Goal: Task Accomplishment & Management: Manage account settings

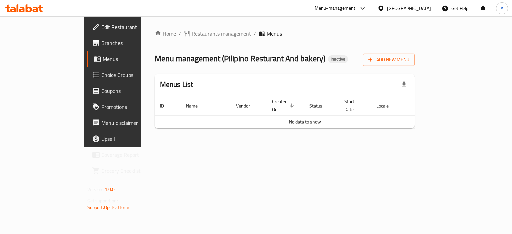
click at [24, 8] on icon at bounding box center [24, 8] width 38 height 8
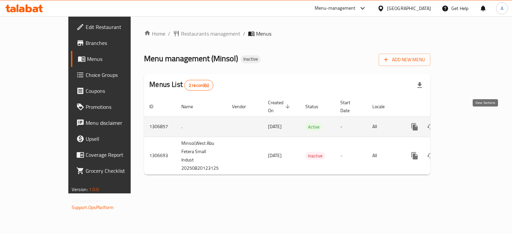
click at [466, 123] on icon "enhanced table" at bounding box center [462, 127] width 8 height 8
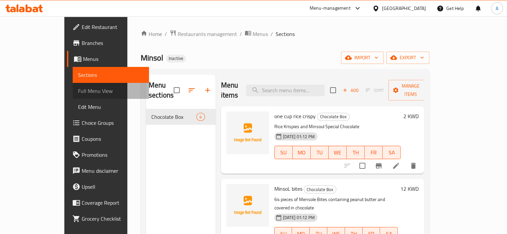
click at [78, 88] on span "Full Menu View" at bounding box center [111, 91] width 66 height 8
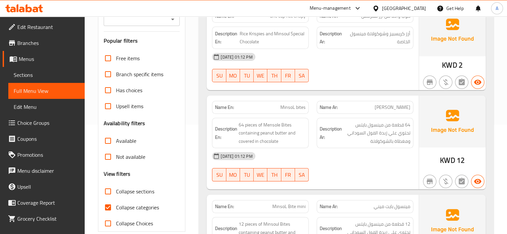
scroll to position [167, 0]
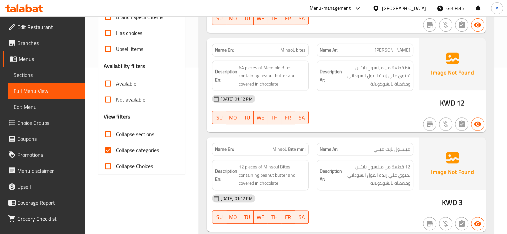
click at [147, 148] on span "Collapse categories" at bounding box center [137, 150] width 43 height 8
click at [116, 148] on input "Collapse categories" at bounding box center [108, 150] width 16 height 16
checkbox input "false"
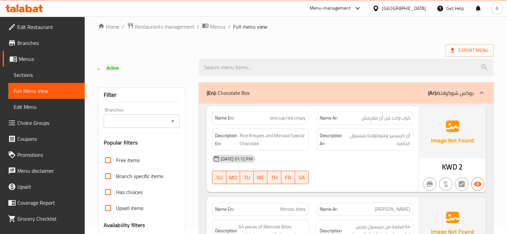
scroll to position [0, 0]
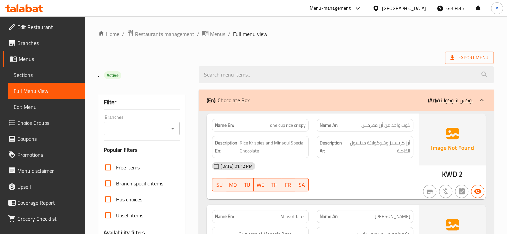
click at [333, 52] on div "Export Menu" at bounding box center [295, 58] width 395 height 12
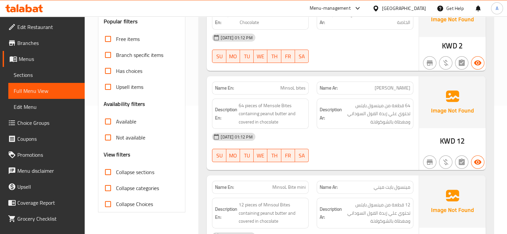
scroll to position [123, 0]
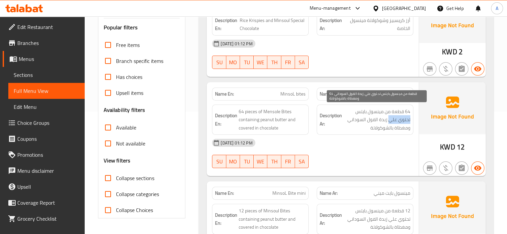
drag, startPoint x: 388, startPoint y: 122, endPoint x: 410, endPoint y: 120, distance: 22.1
click at [410, 120] on span "64 قطعة من مينسول بايتس تحتوي علي زبدة الفول السوداني ومغطاة بالشوكولاتة" at bounding box center [376, 120] width 67 height 25
copy span "تحتوي علي"
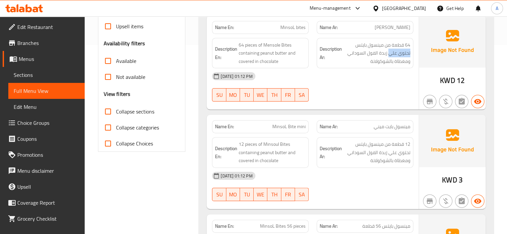
click at [28, 77] on span "Sections" at bounding box center [47, 75] width 66 height 8
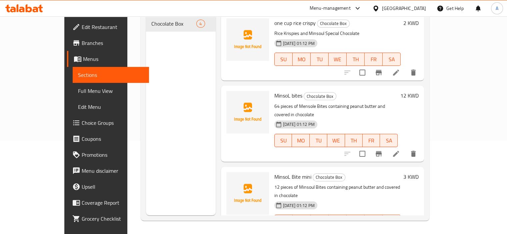
scroll to position [73, 0]
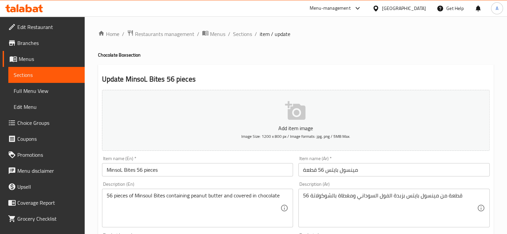
scroll to position [100, 0]
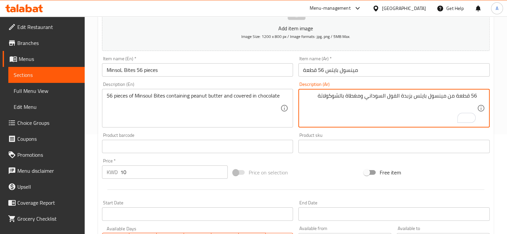
click at [413, 96] on textarea "56 قطعة من مينسول بايتس بزبدة الفول السوداني ومغطاة بالشوكولاتة" at bounding box center [390, 109] width 174 height 32
paste textarea "حتوي علي"
click at [385, 96] on textarea "56 قطعة من مينسول بايتس تحتوي علي بزبدة الفول السوداني ومغطاة بالشوكولاتة" at bounding box center [390, 109] width 174 height 32
type textarea "56 قطعة من مينسول بايتس تحتوي علي زبدة الفول السوداني ومغطاة بالشوكولاتة"
click at [378, 66] on input "مينسول بايتس 56 قطعة" at bounding box center [393, 69] width 191 height 13
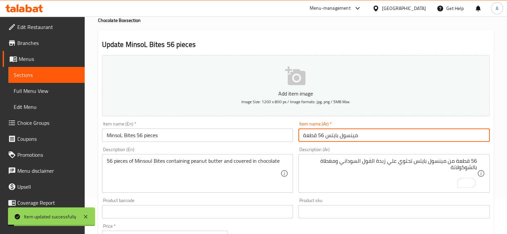
scroll to position [0, 0]
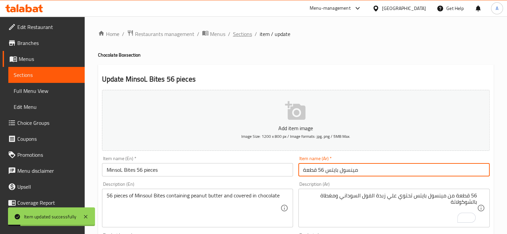
click at [242, 31] on span "Sections" at bounding box center [242, 34] width 19 height 8
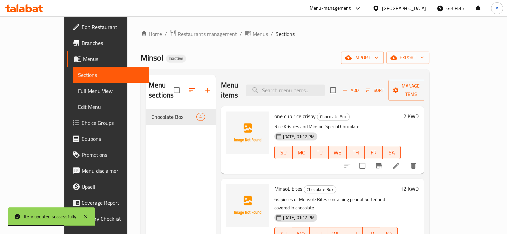
click at [215, 59] on div "Minsol Inactive import export" at bounding box center [285, 58] width 288 height 12
click at [78, 91] on span "Full Menu View" at bounding box center [111, 91] width 66 height 8
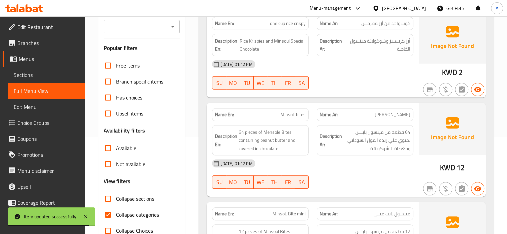
scroll to position [133, 0]
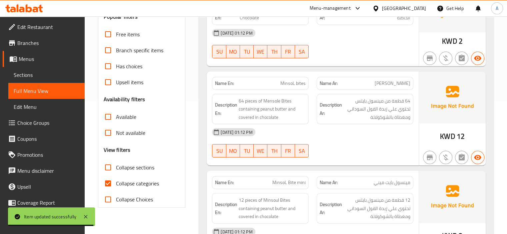
click at [148, 184] on span "Collapse categories" at bounding box center [137, 184] width 43 height 8
click at [116, 184] on input "Collapse categories" at bounding box center [108, 184] width 16 height 16
checkbox input "false"
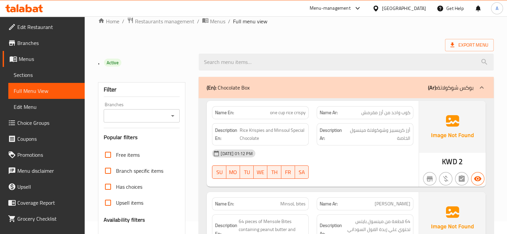
scroll to position [11, 0]
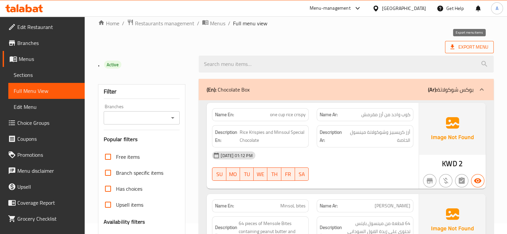
click at [477, 47] on span "Export Menu" at bounding box center [469, 47] width 38 height 8
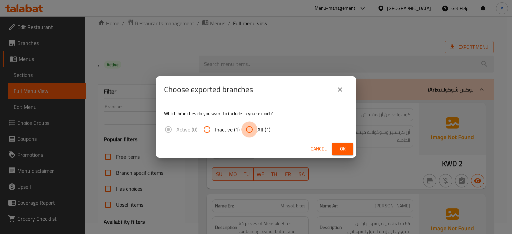
click at [243, 134] on input "All (1)" at bounding box center [249, 130] width 16 height 16
radio input "true"
click at [336, 147] on button "Ok" at bounding box center [342, 149] width 21 height 12
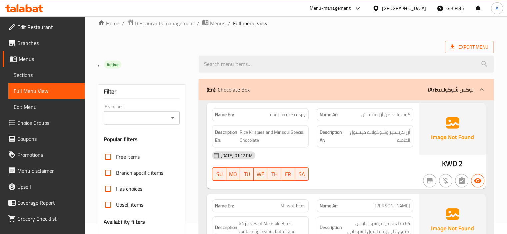
click at [31, 10] on icon at bounding box center [29, 8] width 6 height 8
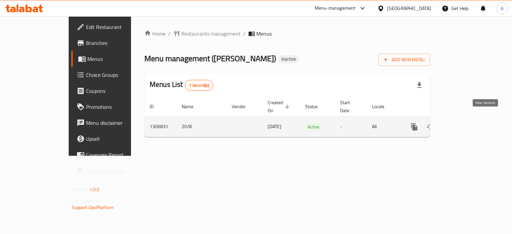
click at [465, 124] on icon "enhanced table" at bounding box center [462, 127] width 6 height 6
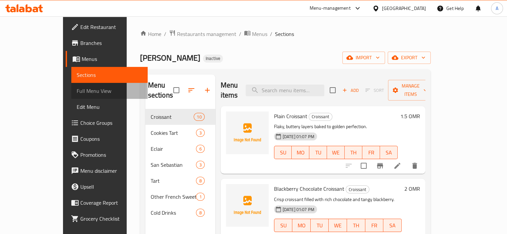
click at [77, 92] on span "Full Menu View" at bounding box center [110, 91] width 66 height 8
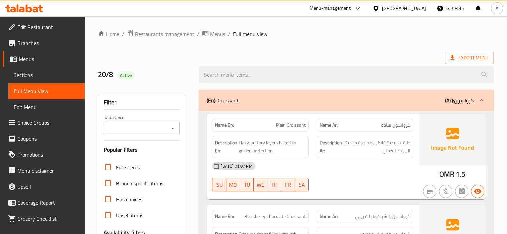
scroll to position [167, 0]
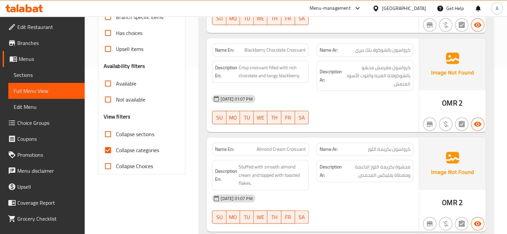
click at [127, 138] on span "Collapse sections" at bounding box center [135, 134] width 38 height 8
click at [116, 138] on input "Collapse sections" at bounding box center [108, 134] width 16 height 16
checkbox input "true"
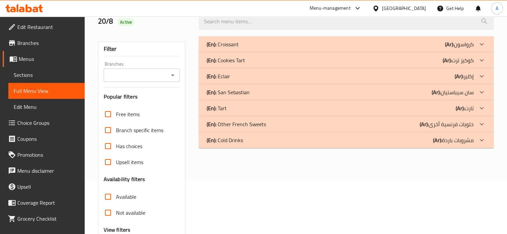
scroll to position [53, 0]
click at [245, 40] on div "(En): Croissant (Ar): كرواسون" at bounding box center [346, 44] width 295 height 16
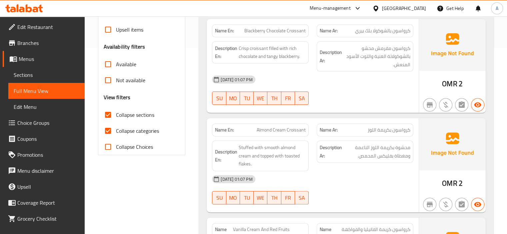
scroll to position [187, 0]
click at [147, 132] on span "Collapse categories" at bounding box center [137, 130] width 43 height 8
click at [116, 132] on input "Collapse categories" at bounding box center [108, 130] width 16 height 16
checkbox input "false"
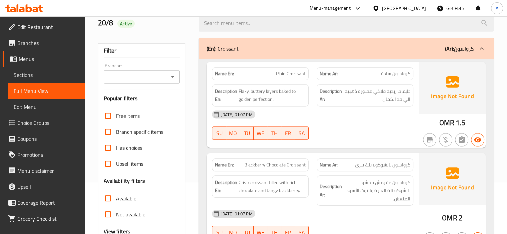
scroll to position [20, 0]
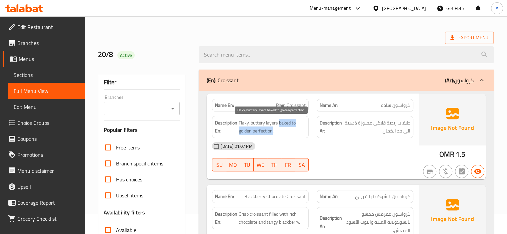
drag, startPoint x: 280, startPoint y: 121, endPoint x: 272, endPoint y: 131, distance: 12.3
click at [272, 131] on span "Flaky, buttery layers baked to golden perfection." at bounding box center [271, 127] width 67 height 16
copy span "baked to golden perfection"
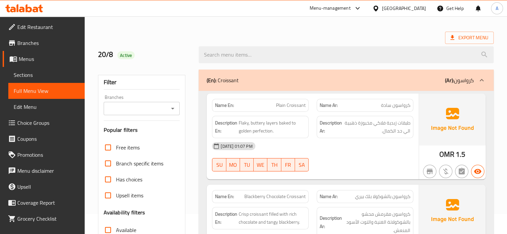
click at [171, 234] on div "Available" at bounding box center [142, 230] width 76 height 16
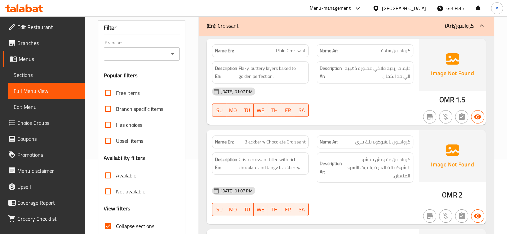
scroll to position [87, 0]
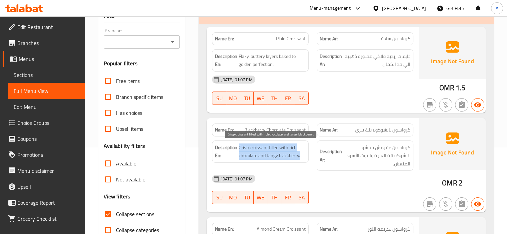
click at [259, 146] on span "Crisp croissant filled with rich chocolate and tangy blackberry." at bounding box center [271, 152] width 67 height 16
click at [244, 146] on span "Crisp croissant filled with rich chocolate and tangy blackberry." at bounding box center [271, 152] width 67 height 16
click at [276, 148] on span "Crisp croissant filled with rich chocolate and tangy blackberry." at bounding box center [271, 152] width 67 height 16
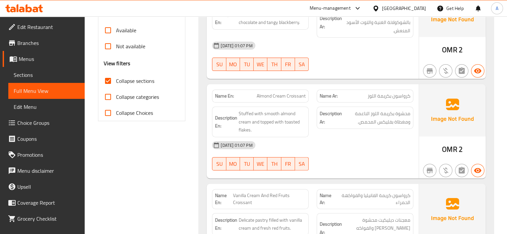
scroll to position [120, 0]
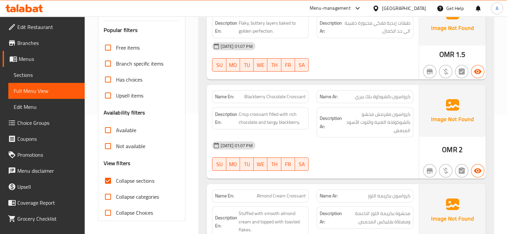
click at [249, 95] on span "Blackberry Chocolate Croissant" at bounding box center [274, 96] width 61 height 7
copy span "Blackberry"
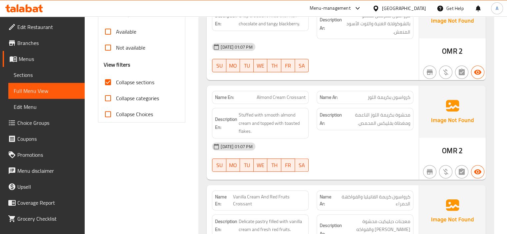
scroll to position [220, 0]
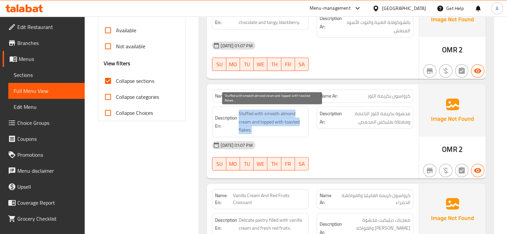
click at [282, 118] on span "Stuffed with smooth almond cream and topped with toasted flakes." at bounding box center [271, 122] width 67 height 25
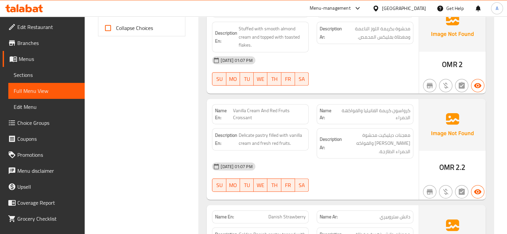
scroll to position [320, 0]
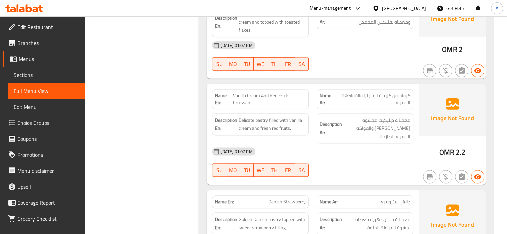
click at [323, 144] on div "[DATE] 01:07 PM" at bounding box center [312, 152] width 209 height 16
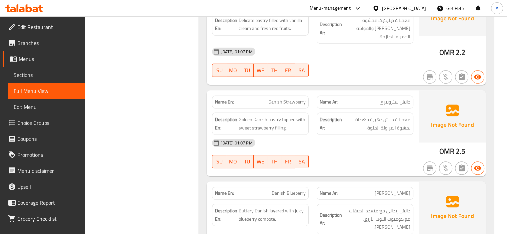
click at [360, 135] on div "[DATE] 01:07 PM" at bounding box center [312, 143] width 209 height 16
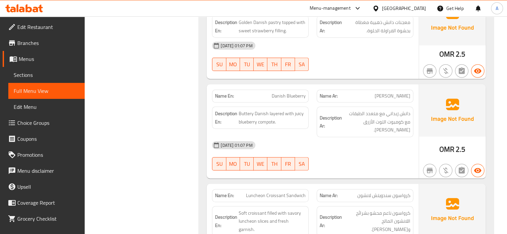
scroll to position [520, 0]
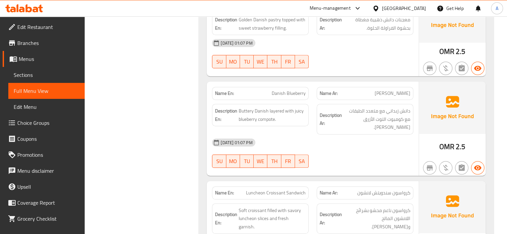
click at [178, 102] on div "Filter Branches Branches Popular filters Free items Branch specific items Has c…" at bounding box center [144, 117] width 101 height 1102
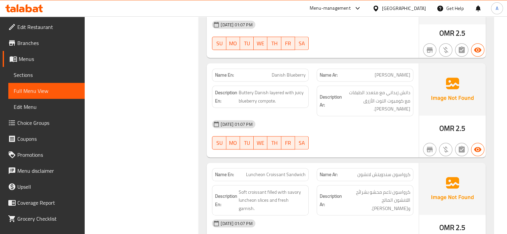
scroll to position [553, 0]
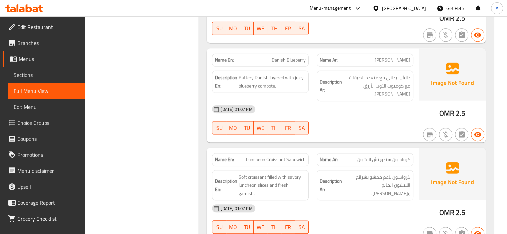
click at [185, 112] on div "Filter Branches Branches Popular filters Free items Branch specific items Has c…" at bounding box center [144, 84] width 101 height 1102
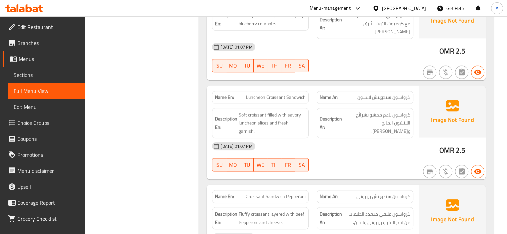
scroll to position [620, 0]
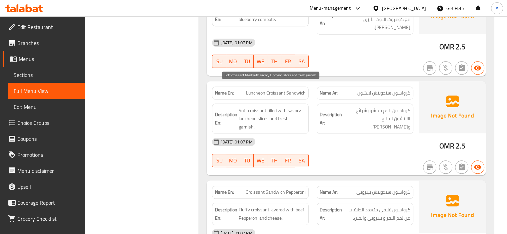
click at [297, 107] on span "Soft croissant filled with savory luncheon slices and fresh garnish." at bounding box center [271, 119] width 67 height 25
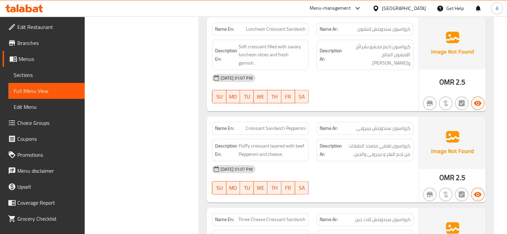
scroll to position [686, 0]
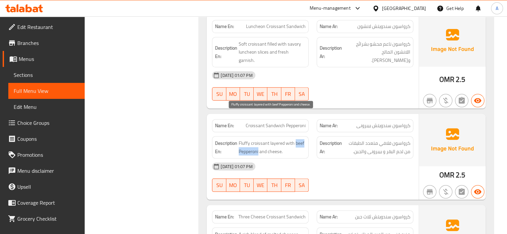
drag, startPoint x: 295, startPoint y: 115, endPoint x: 258, endPoint y: 125, distance: 38.2
click at [258, 139] on span "Fluffy croissant layered with beef Pepperoni and cheese." at bounding box center [271, 147] width 67 height 16
copy span "beef Pepperoni"
click at [342, 159] on div "[DATE] 01:07 PM SU MO TU WE TH FR SA" at bounding box center [312, 177] width 209 height 37
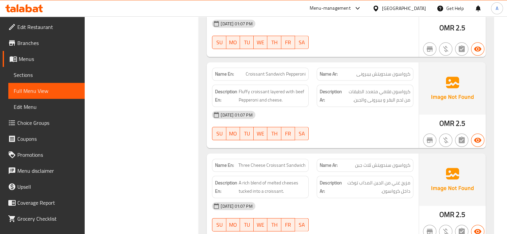
scroll to position [753, 0]
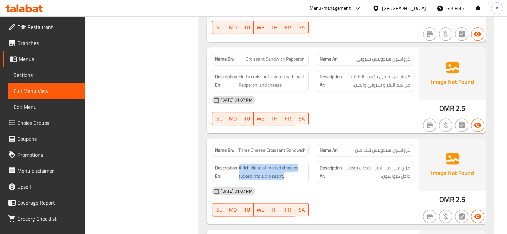
click at [242, 164] on span "A rich blend of melted cheeses tucked into a croissant." at bounding box center [271, 172] width 67 height 16
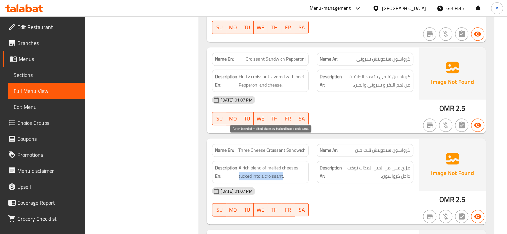
drag, startPoint x: 238, startPoint y: 150, endPoint x: 282, endPoint y: 149, distance: 43.7
click at [282, 164] on span "A rich blend of melted cheeses tucked into a croissant." at bounding box center [271, 172] width 67 height 16
copy span "tucked into a croissant"
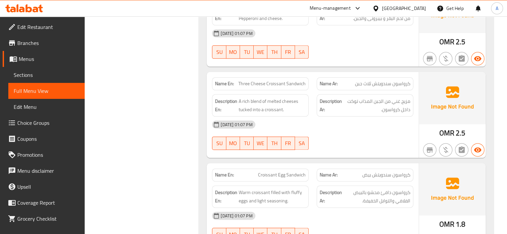
scroll to position [853, 0]
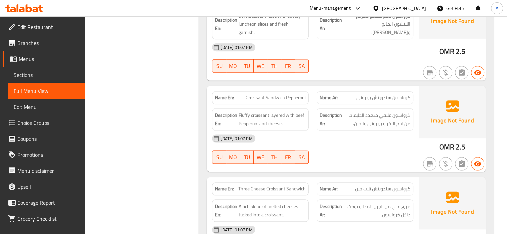
scroll to position [553, 0]
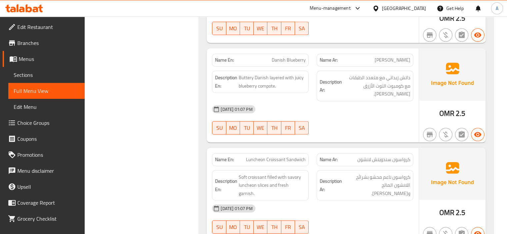
click at [25, 71] on span "Sections" at bounding box center [47, 75] width 66 height 8
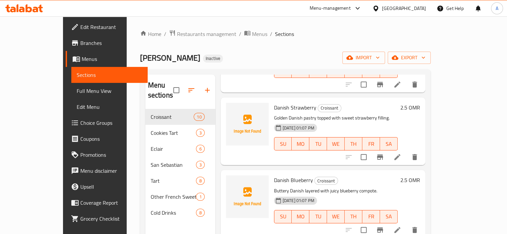
scroll to position [333, 0]
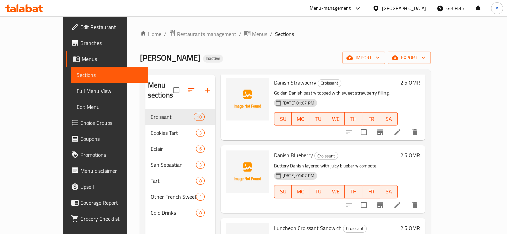
click at [401, 201] on icon at bounding box center [397, 205] width 8 height 8
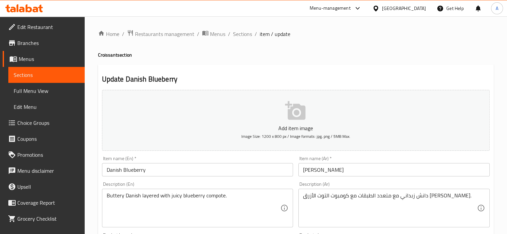
scroll to position [67, 0]
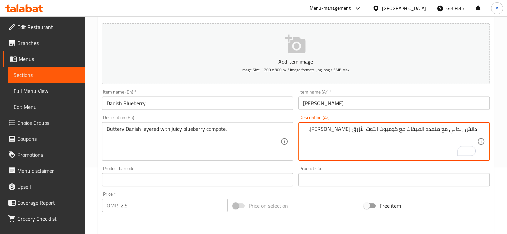
click at [444, 132] on textarea "دانش زبداني مع متعدد الطبقات مع كومبوت التوت الأزرق [PERSON_NAME]." at bounding box center [390, 142] width 174 height 32
click at [362, 136] on textarea "دانش زبداني متعدد الطبقات مع كومبوت التوت الأزرق [PERSON_NAME]." at bounding box center [390, 142] width 174 height 32
type textarea "دانش زبداني متعدد الطبقات مع كومبوت التوت الأزرق [PERSON_NAME]."
click at [350, 102] on input "[PERSON_NAME]" at bounding box center [393, 103] width 191 height 13
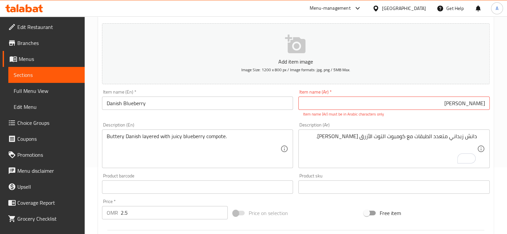
click at [371, 122] on div "Description (Ar) دانش زبداني متعدد الطبقات مع كومبوت التوت الأزرق [PERSON_NAME]…" at bounding box center [393, 145] width 197 height 51
click at [479, 102] on input "[PERSON_NAME]" at bounding box center [393, 103] width 191 height 13
click at [432, 94] on div "Item name (Ar)   * [PERSON_NAME] Item name (Ar) * Item name (Ar) must be in Ara…" at bounding box center [393, 104] width 191 height 28
click at [430, 91] on div "Item name (Ar)   * [PERSON_NAME] Item name (Ar) * Item name (Ar) must be in Ara…" at bounding box center [393, 104] width 191 height 28
click at [462, 105] on input "[PERSON_NAME]" at bounding box center [393, 103] width 191 height 13
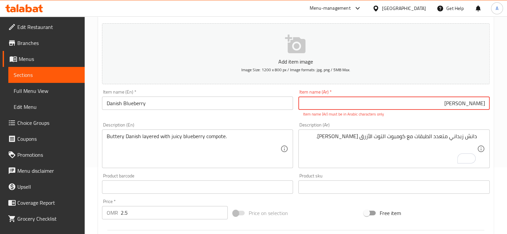
click at [462, 105] on input "[PERSON_NAME]" at bounding box center [393, 103] width 191 height 13
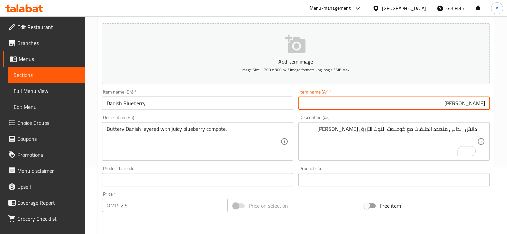
type input "[PERSON_NAME]"
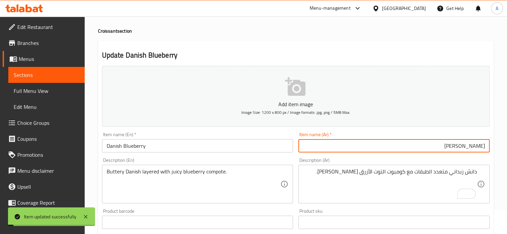
scroll to position [0, 0]
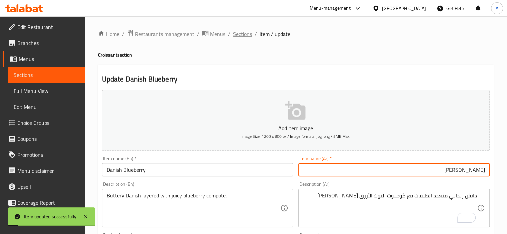
click at [243, 32] on span "Sections" at bounding box center [242, 34] width 19 height 8
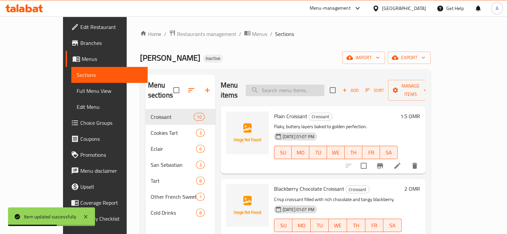
click at [289, 89] on input "search" at bounding box center [284, 91] width 79 height 12
paste input "baked to golden perfection"
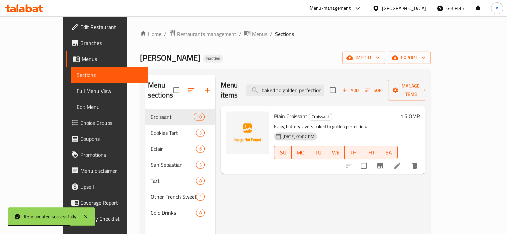
type input "baked to golden perfection"
click at [401, 162] on icon at bounding box center [397, 166] width 8 height 8
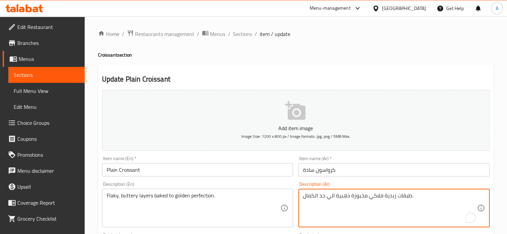
drag, startPoint x: 365, startPoint y: 197, endPoint x: 298, endPoint y: 196, distance: 67.6
paste textarea "لى حد [PERSON_NAME]"
type textarea "طبقات زبدية فلاكي مخبوزة الى حد [PERSON_NAME]."
click at [477, 196] on div "طبقات زبدية فلاكي مخبوزة الى حد [PERSON_NAME]. Description (Ar)" at bounding box center [393, 208] width 191 height 39
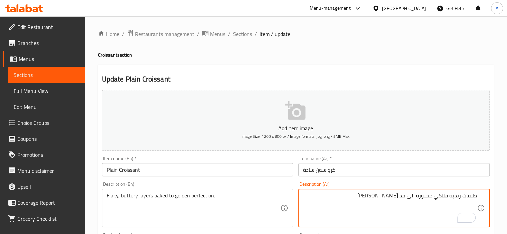
click at [476, 196] on textarea "طبقات زبدية فلاكي مخبوزة الى حد [PERSON_NAME]." at bounding box center [390, 209] width 174 height 32
click at [362, 181] on div "Description (Ar) طبقات زبدية فلاكي مخبوزة الى حد [PERSON_NAME]. Description (Ar)" at bounding box center [393, 204] width 197 height 51
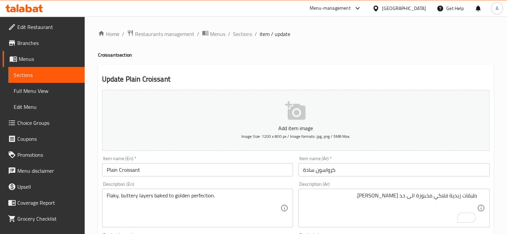
click at [366, 169] on input "كرواسون سادة" at bounding box center [393, 169] width 191 height 13
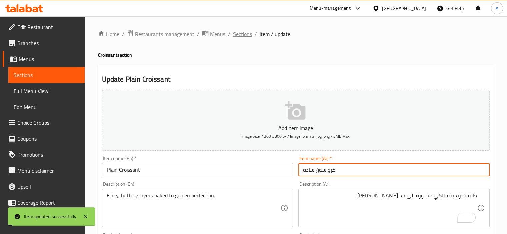
click at [240, 35] on span "Sections" at bounding box center [242, 34] width 19 height 8
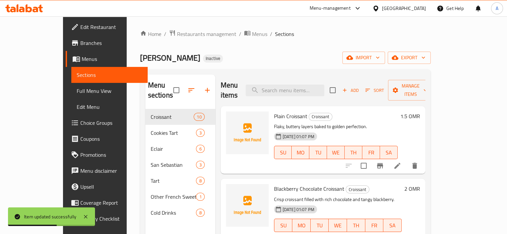
click at [278, 92] on div "Menu items Add Sort Manage items" at bounding box center [323, 91] width 205 height 32
click at [278, 89] on input "search" at bounding box center [284, 91] width 79 height 12
paste input "Blackberry"
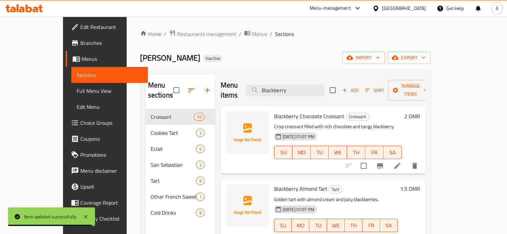
type input "Blackberry"
click at [406, 160] on li at bounding box center [397, 166] width 19 height 12
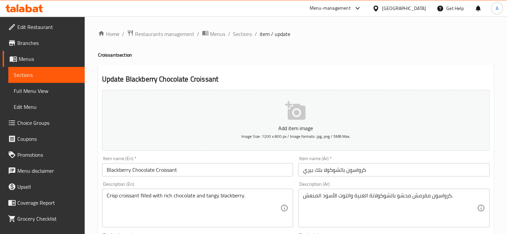
click at [401, 170] on input "كرواسون بالشوكولا بلك بيري" at bounding box center [393, 169] width 191 height 13
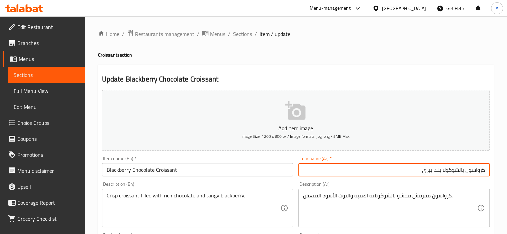
drag, startPoint x: 416, startPoint y: 174, endPoint x: 504, endPoint y: 167, distance: 87.9
paste input "[PERSON_NAME]"
type input "كرواسون بالشوكولا بلاك بيري"
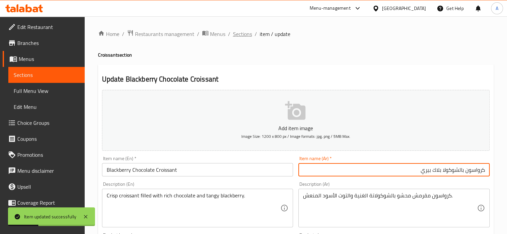
click at [246, 35] on span "Sections" at bounding box center [242, 34] width 19 height 8
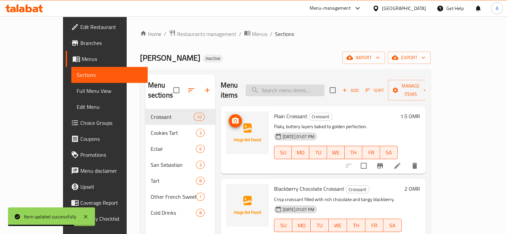
click at [281, 85] on input "search" at bounding box center [284, 91] width 79 height 12
paste input "beef Pepperoni"
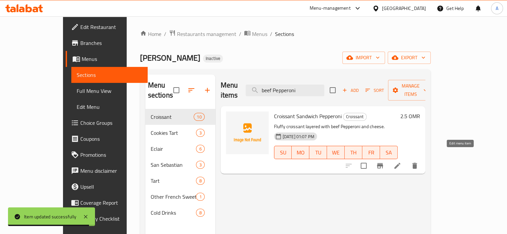
type input "beef Pepperoni"
click at [400, 163] on icon at bounding box center [397, 166] width 6 height 6
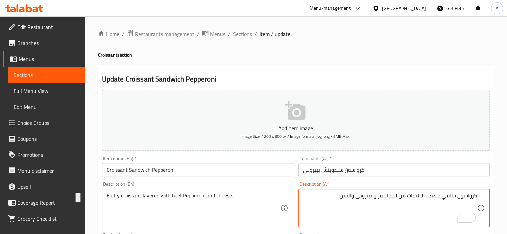
drag, startPoint x: 405, startPoint y: 196, endPoint x: 357, endPoint y: 190, distance: 48.3
click at [357, 190] on div "كرواسون فلافي متعدد الطبقات من لحم البقر و بيبرونى والجبن. Description (Ar)" at bounding box center [393, 208] width 191 height 39
paste textarea "بيبروني لحم بقري"
click at [408, 196] on textarea "كرواسون فلافي متعدد الطبقات بيبروني لحم بقري والجبن." at bounding box center [390, 209] width 174 height 32
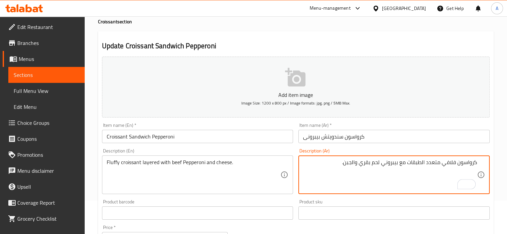
click at [402, 164] on textarea "كرواسون فلافي متعدد الطبقات مع بيبروني لحم بقري والجبن." at bounding box center [390, 175] width 174 height 32
type textarea "كرواسون فلافي متعدد الطبقات ب بيبروني لحم بقري والجبن."
click at [318, 154] on div "Description (Ar) كرواسون فلافي متعدد الطبقات ب بيبروني لحم بقري والجبن. Descrip…" at bounding box center [393, 172] width 191 height 46
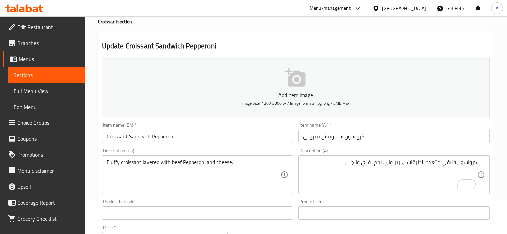
click at [374, 137] on input "كرواسون سندويتش بيبرونى" at bounding box center [393, 136] width 191 height 13
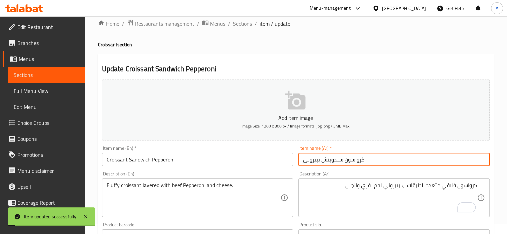
scroll to position [0, 0]
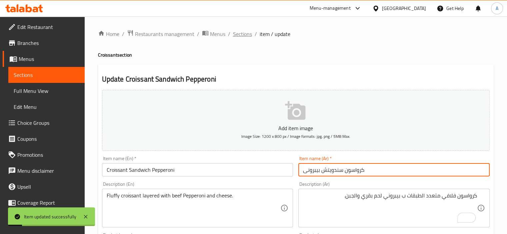
click at [246, 30] on span "Sections" at bounding box center [242, 34] width 19 height 8
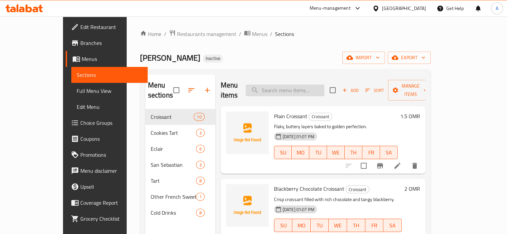
click at [303, 85] on input "search" at bounding box center [284, 91] width 79 height 12
paste input "tucked into a croissant"
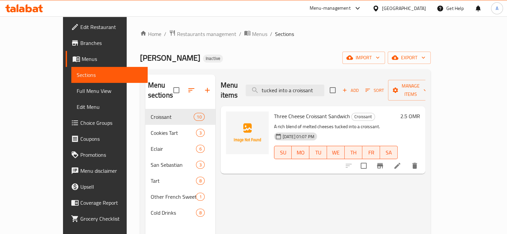
type input "tucked into a croissant"
click at [401, 162] on icon at bounding box center [397, 166] width 8 height 8
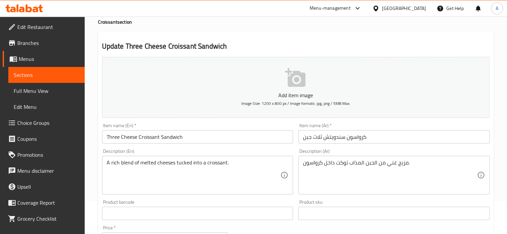
scroll to position [33, 0]
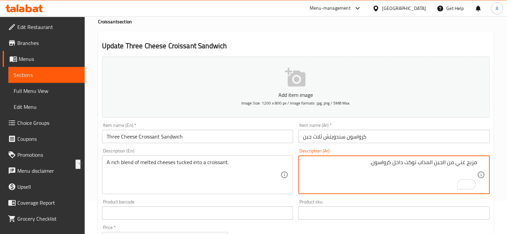
drag, startPoint x: 372, startPoint y: 165, endPoint x: 417, endPoint y: 164, distance: 44.3
click at [417, 164] on textarea "مزيج غني من الجبن المذاب توكت داخل كرواسون." at bounding box center [390, 175] width 174 height 32
paste textarea "مدسوسة في"
type textarea "مزيج غني من الجبن المذاب مدسوسة في [GEOGRAPHIC_DATA]."
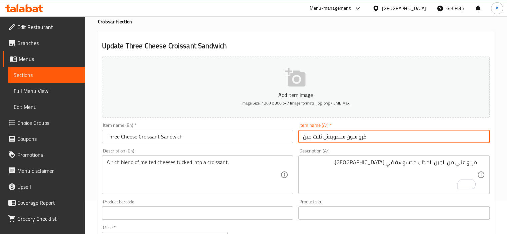
click at [366, 136] on input "كرواسون سندويتش ثلاث جبن" at bounding box center [393, 136] width 191 height 13
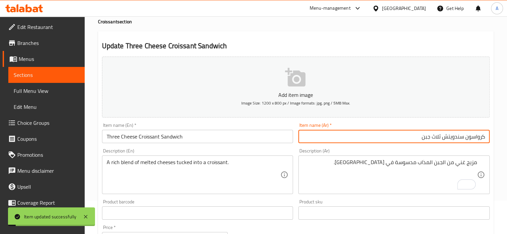
scroll to position [0, 0]
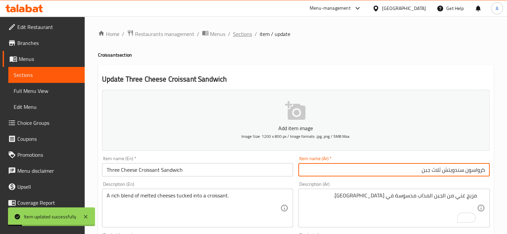
click at [243, 32] on span "Sections" at bounding box center [242, 34] width 19 height 8
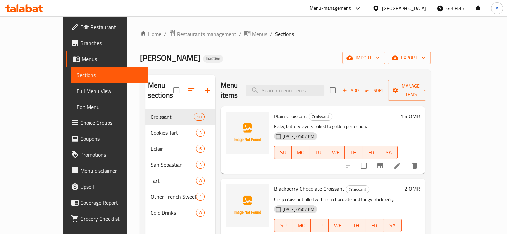
click at [77, 92] on span "Full Menu View" at bounding box center [110, 91] width 66 height 8
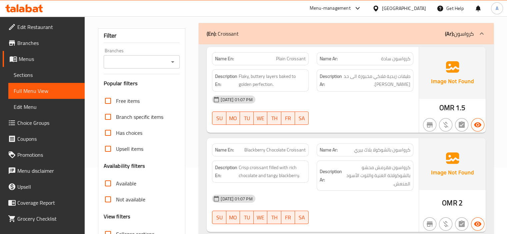
scroll to position [167, 0]
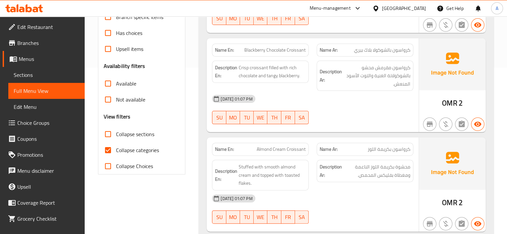
click at [131, 133] on span "Collapse sections" at bounding box center [135, 134] width 38 height 8
click at [116, 133] on input "Collapse sections" at bounding box center [108, 134] width 16 height 16
checkbox input "true"
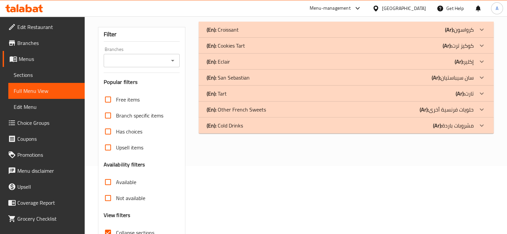
scroll to position [20, 0]
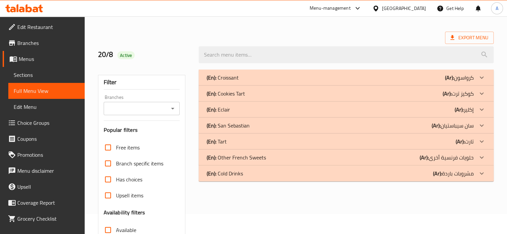
click at [234, 74] on p "(En): Croissant" at bounding box center [223, 78] width 32 height 8
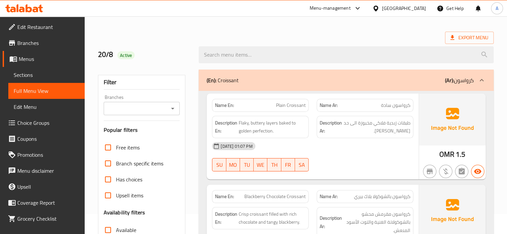
scroll to position [120, 0]
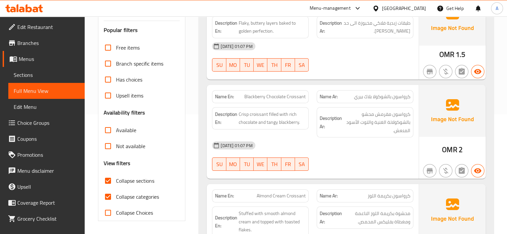
click at [108, 196] on input "Collapse categories" at bounding box center [108, 197] width 16 height 16
checkbox input "false"
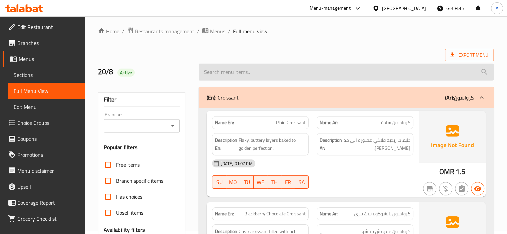
scroll to position [0, 0]
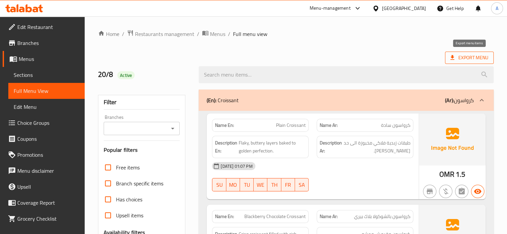
click at [469, 62] on span "Export Menu" at bounding box center [469, 58] width 49 height 12
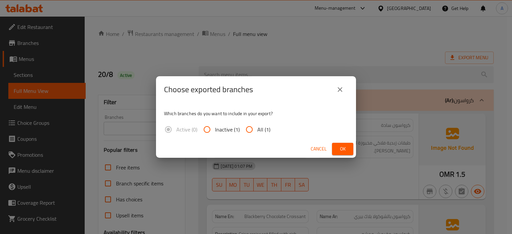
click at [265, 127] on span "All (1)" at bounding box center [263, 130] width 13 height 8
click at [257, 127] on input "All (1)" at bounding box center [249, 130] width 16 height 16
radio input "true"
click at [347, 145] on button "Ok" at bounding box center [342, 149] width 21 height 12
